Goal: Communication & Community: Answer question/provide support

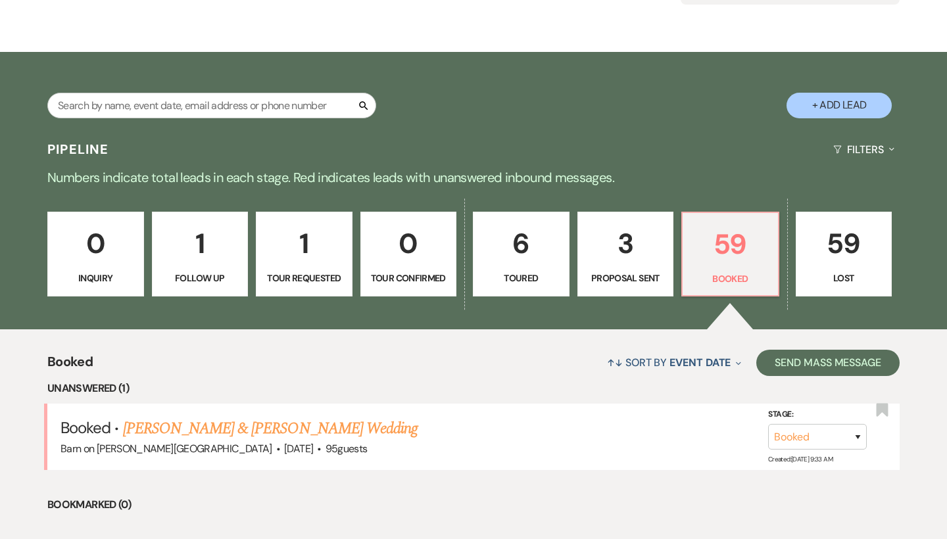
scroll to position [170, 0]
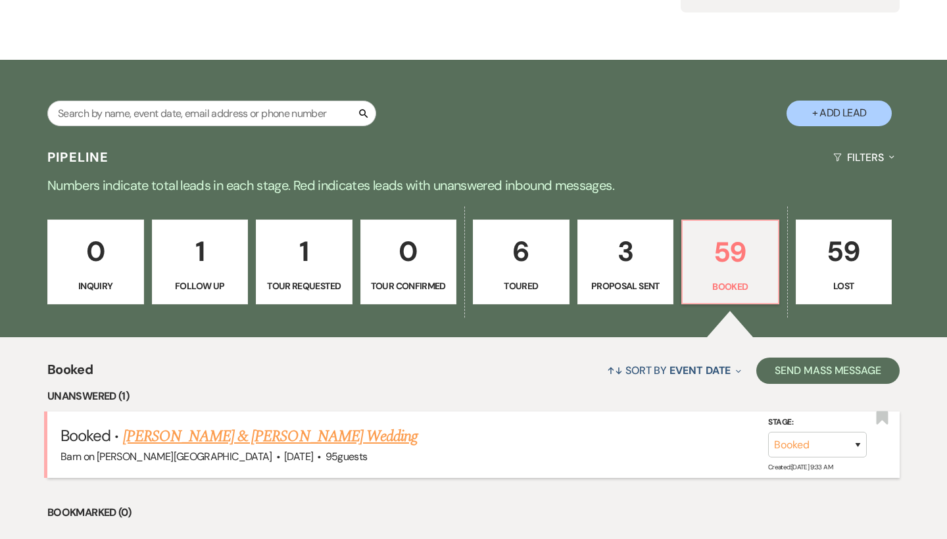
click at [309, 432] on link "[PERSON_NAME] & [PERSON_NAME] Wedding" at bounding box center [270, 437] width 295 height 24
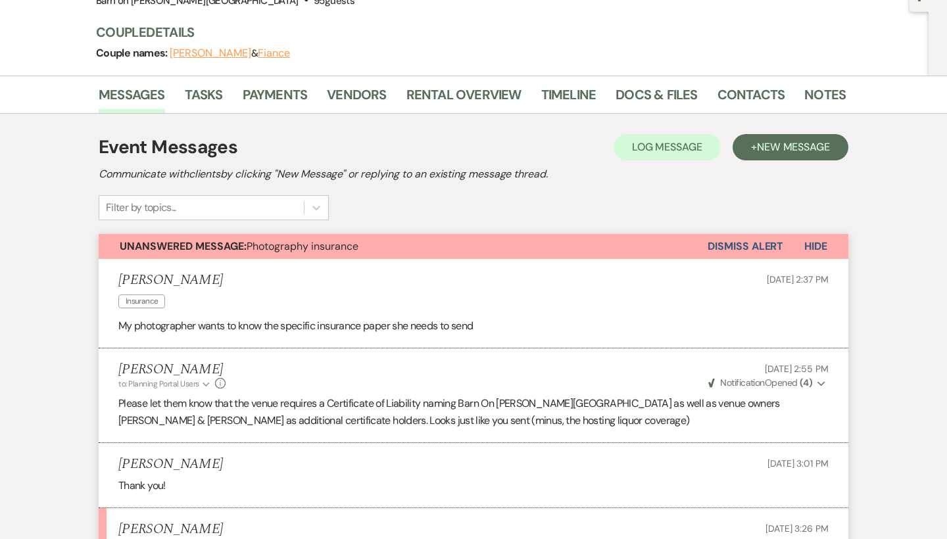
scroll to position [104, 0]
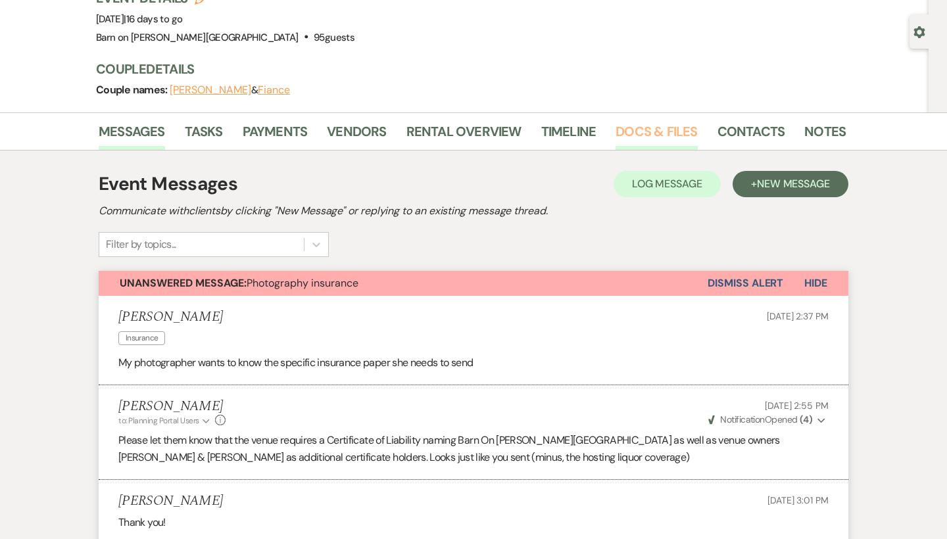
click at [647, 131] on link "Docs & Files" at bounding box center [657, 135] width 82 height 29
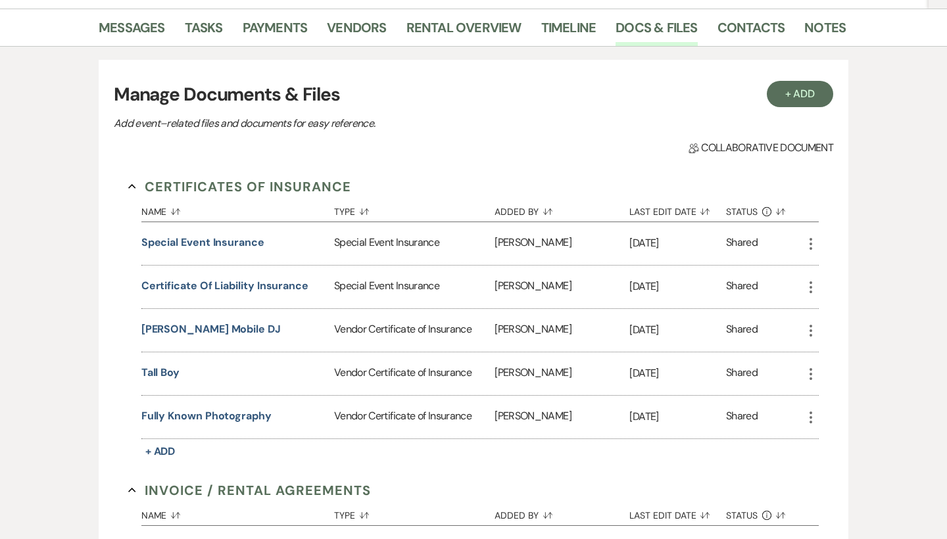
scroll to position [231, 0]
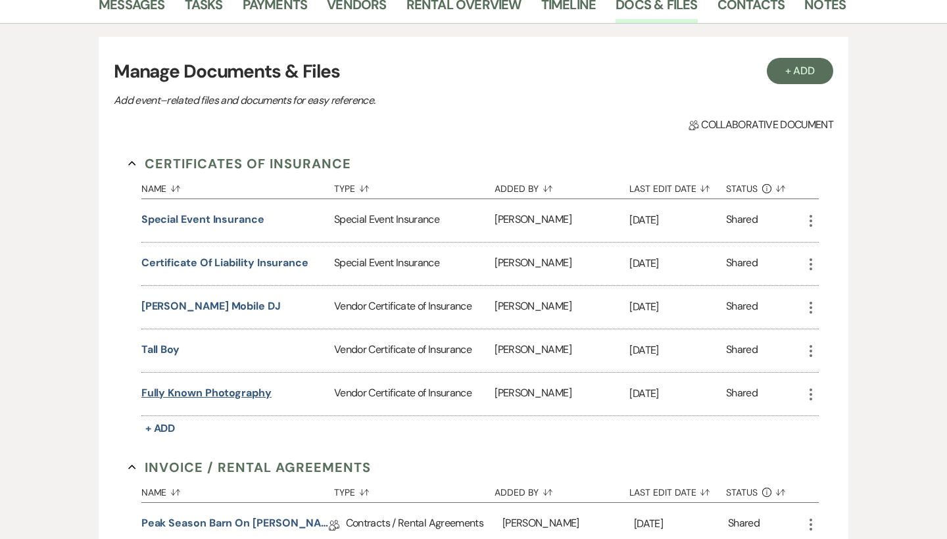
click at [241, 390] on button "Fully Known Photography" at bounding box center [206, 394] width 130 height 16
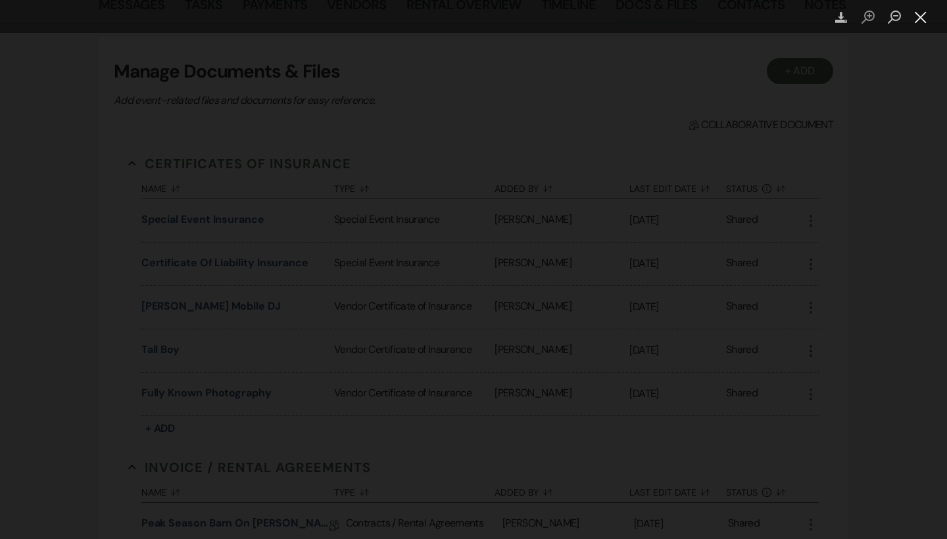
click at [918, 16] on button "Close lightbox" at bounding box center [921, 17] width 26 height 23
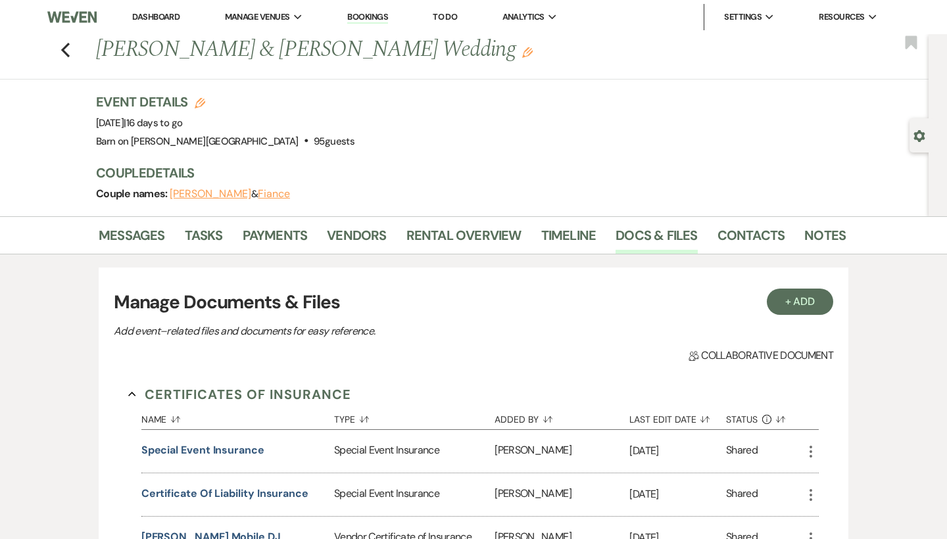
scroll to position [0, 0]
click at [144, 230] on link "Messages" at bounding box center [132, 239] width 66 height 29
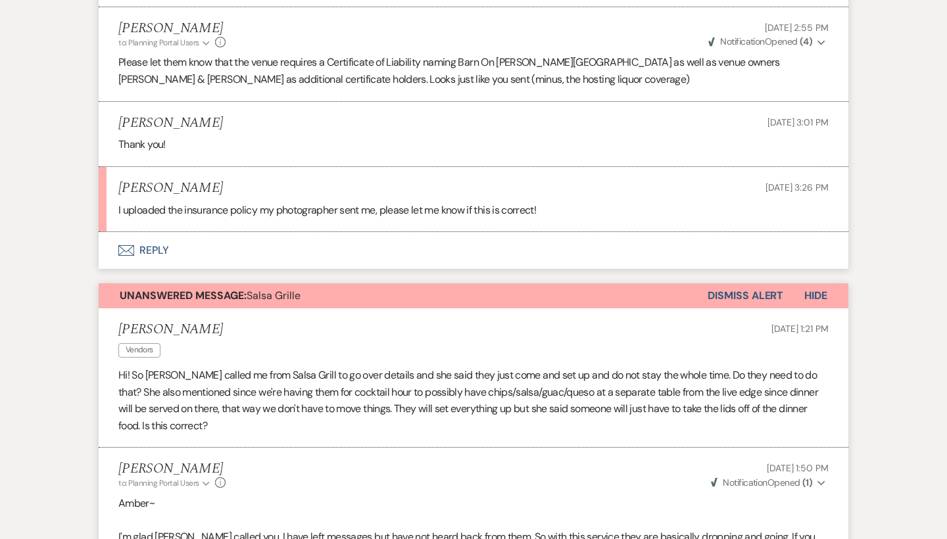
scroll to position [449, 0]
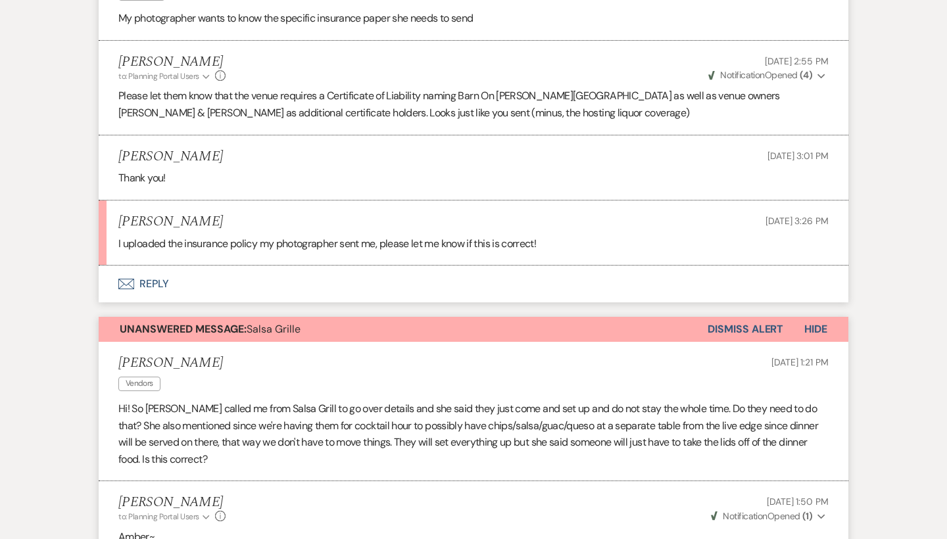
click at [160, 276] on button "Envelope Reply" at bounding box center [474, 284] width 750 height 37
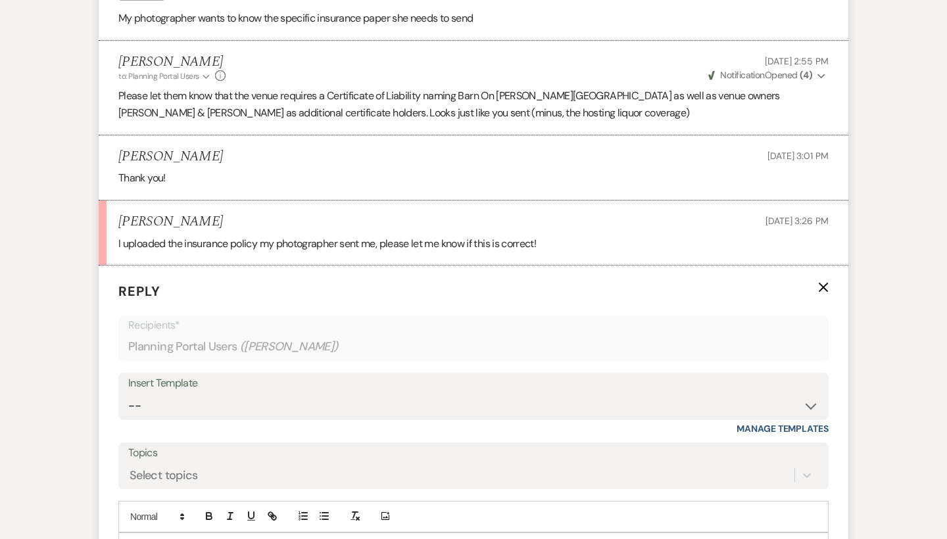
scroll to position [576, 0]
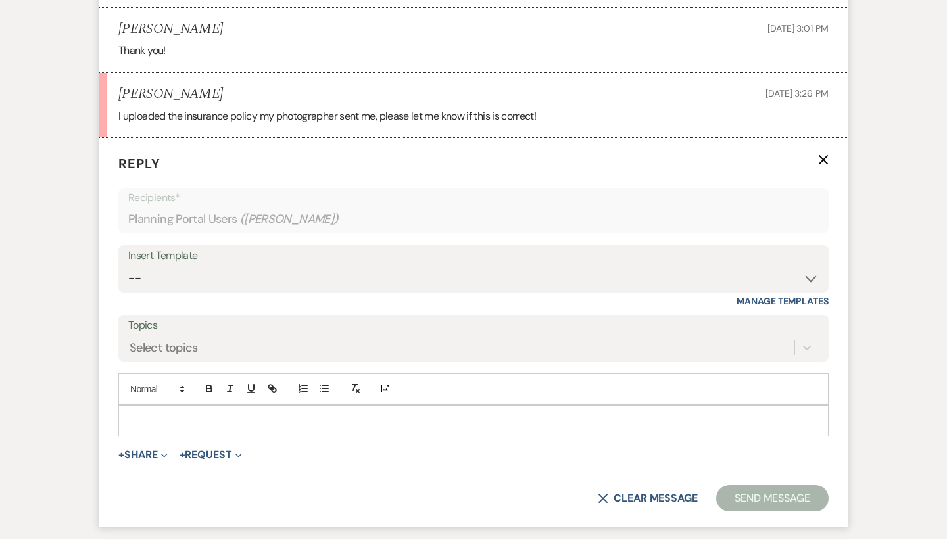
click at [149, 414] on p at bounding box center [473, 421] width 689 height 14
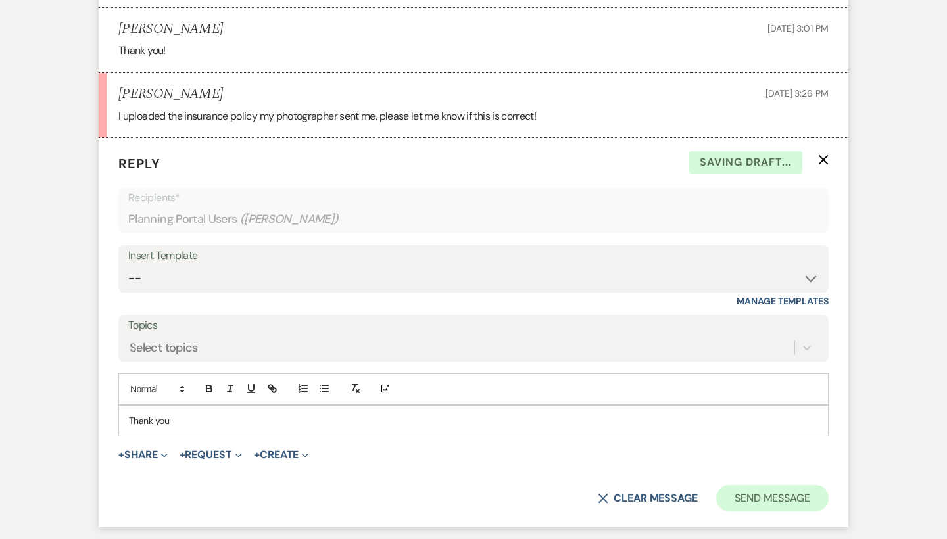
click at [770, 491] on button "Send Message" at bounding box center [772, 499] width 113 height 26
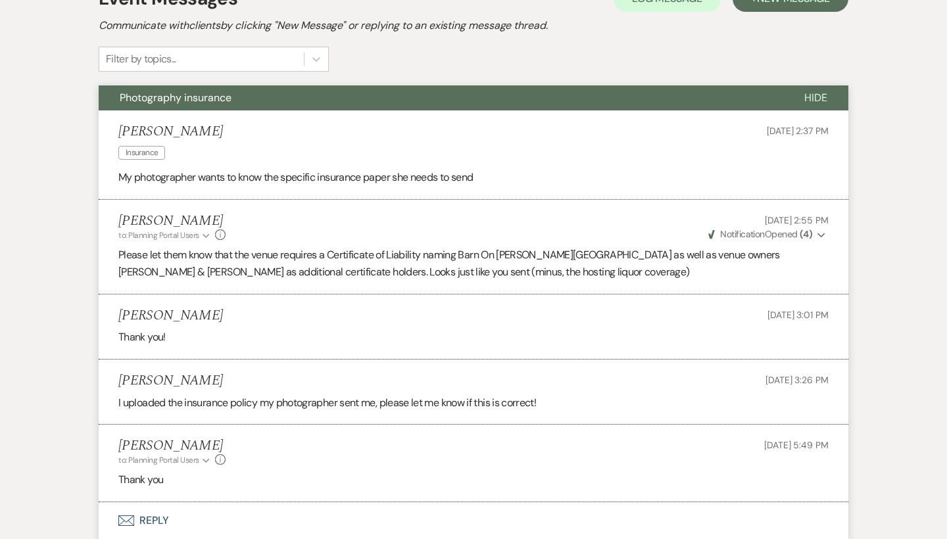
scroll to position [282, 0]
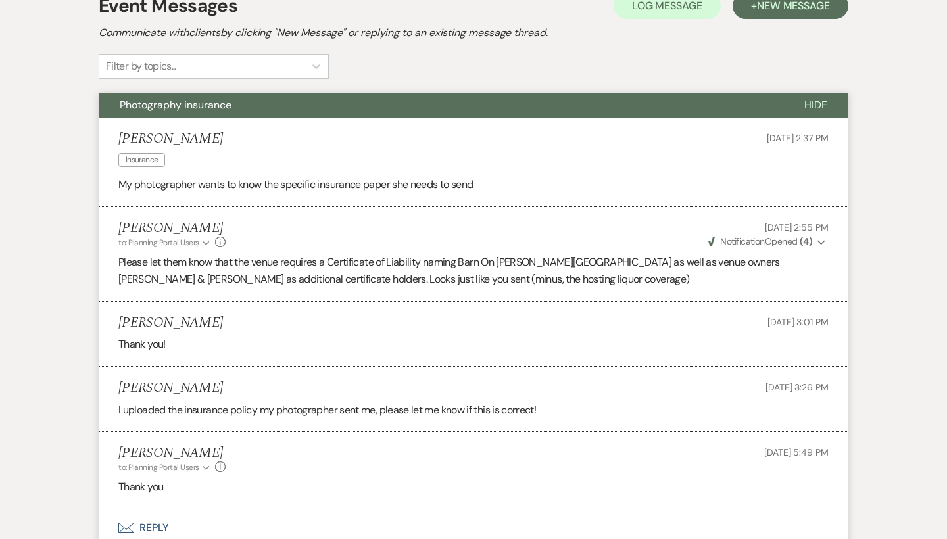
click at [814, 98] on span "Hide" at bounding box center [816, 105] width 23 height 14
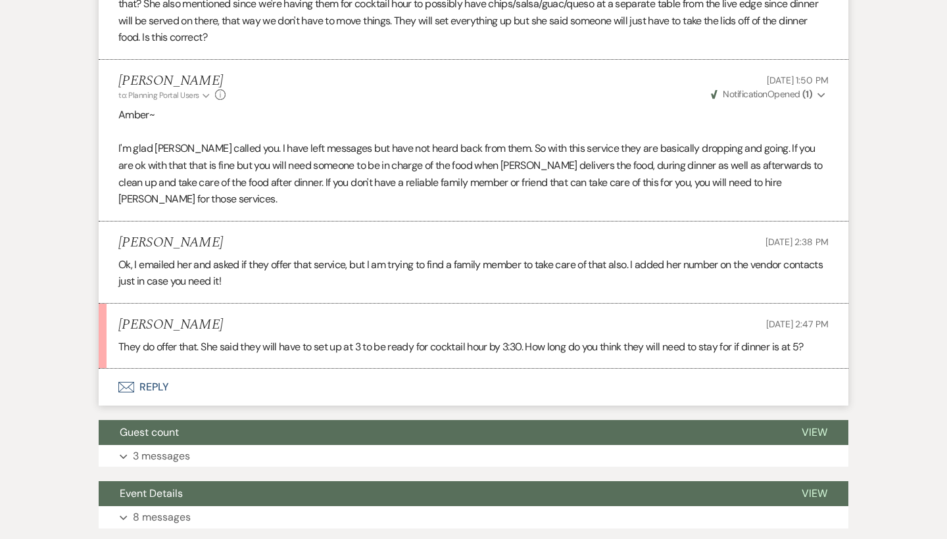
scroll to position [566, 0]
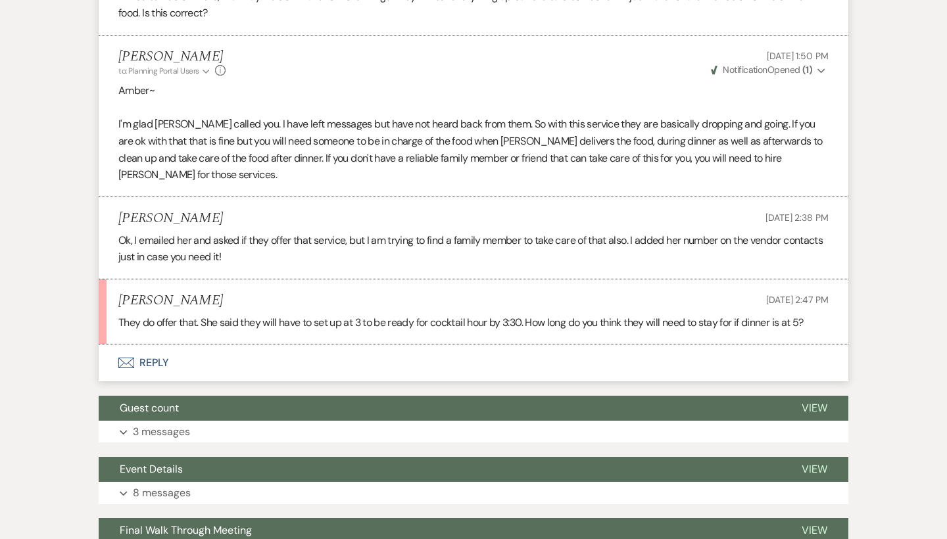
click at [163, 355] on button "Envelope Reply" at bounding box center [474, 363] width 750 height 37
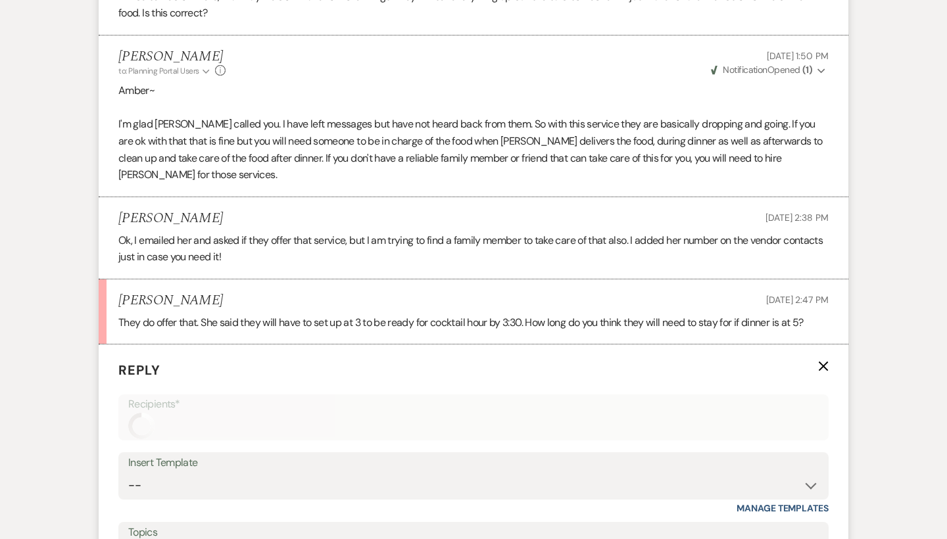
scroll to position [827, 0]
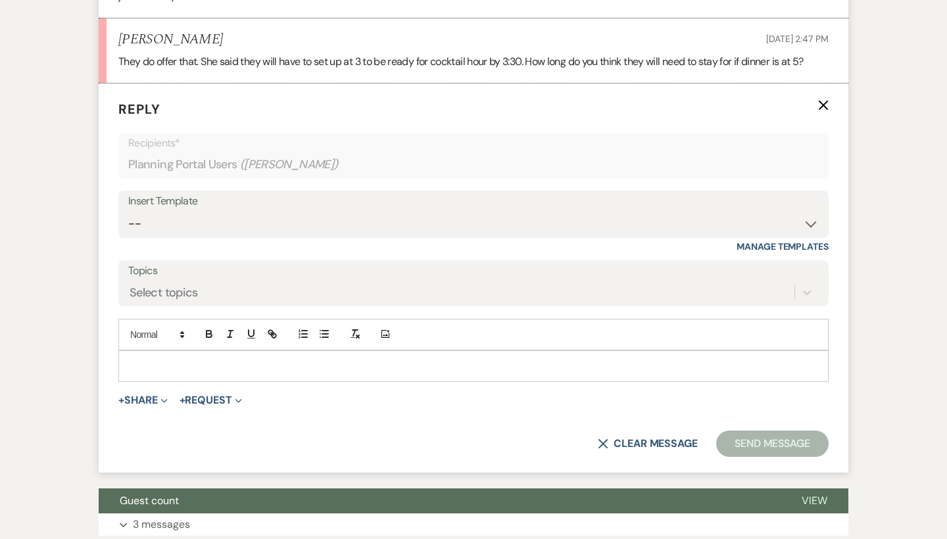
click at [176, 359] on p at bounding box center [473, 366] width 689 height 14
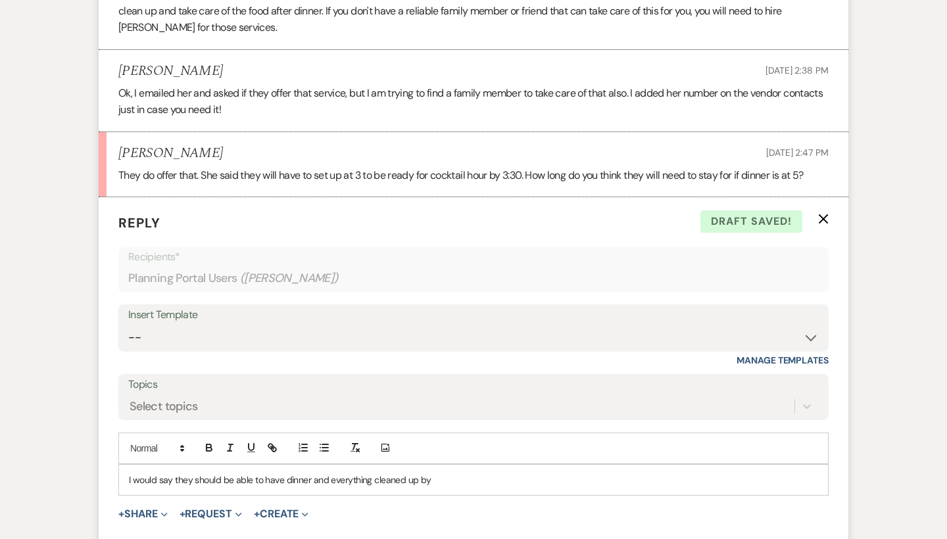
scroll to position [741, 0]
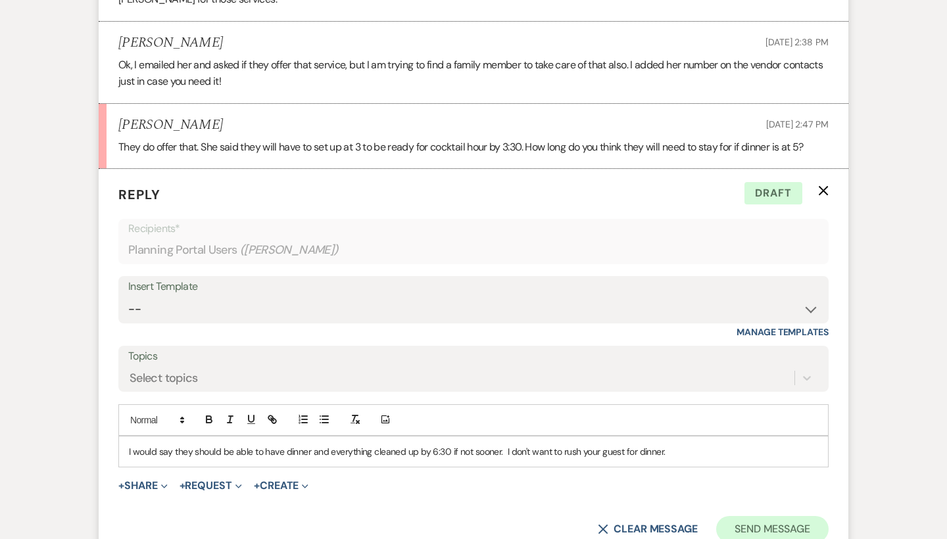
click at [765, 522] on button "Send Message" at bounding box center [772, 529] width 113 height 26
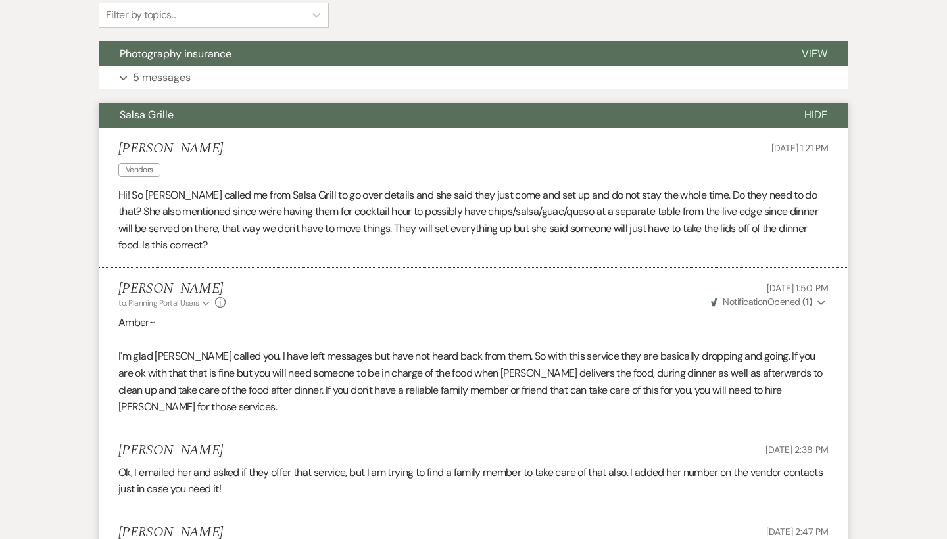
scroll to position [301, 0]
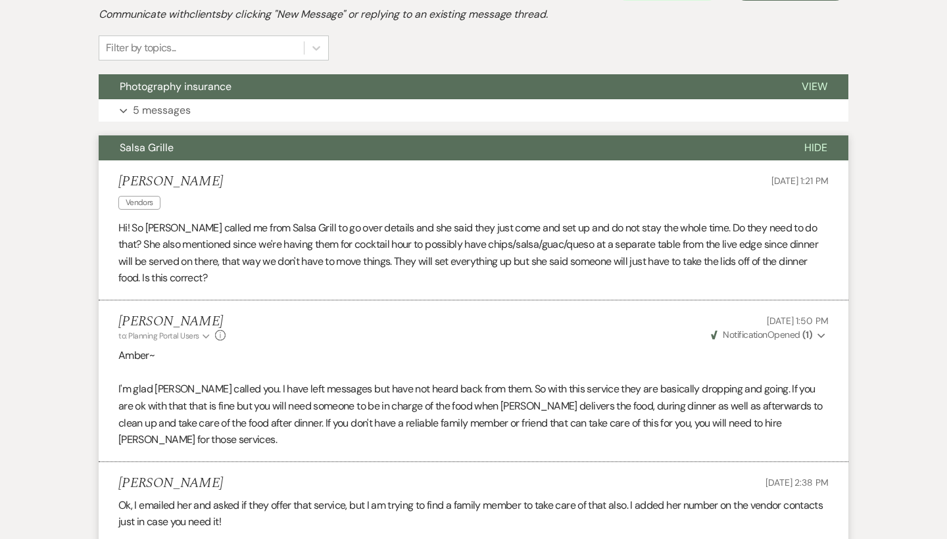
click at [819, 148] on span "Hide" at bounding box center [816, 148] width 23 height 14
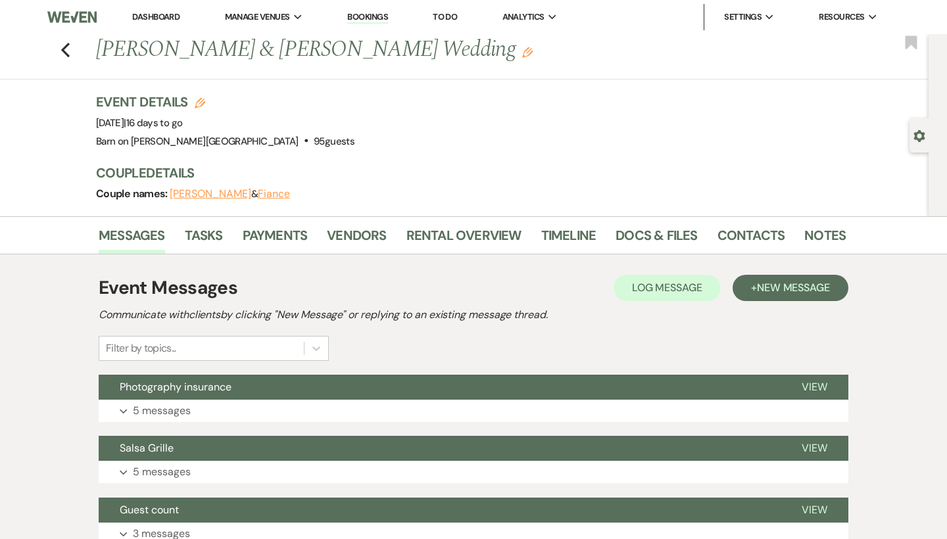
scroll to position [0, 0]
click at [68, 53] on icon "Previous" at bounding box center [66, 50] width 10 height 16
